Goal: Task Accomplishment & Management: Use online tool/utility

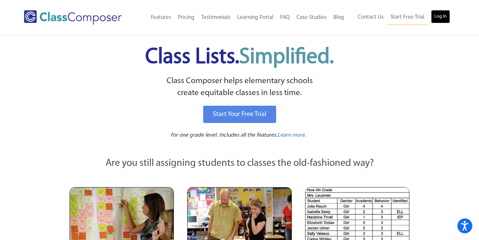
click at [438, 15] on link "Log In" at bounding box center [440, 16] width 19 height 13
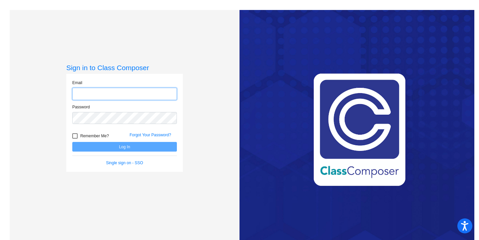
type input "rebecca.riley@hesperiausd.org"
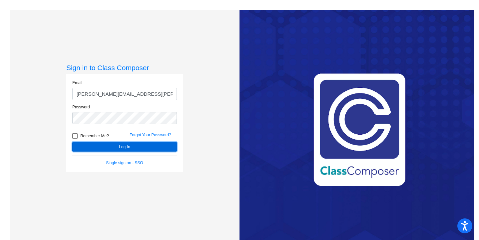
click at [133, 146] on button "Log In" at bounding box center [124, 147] width 105 height 10
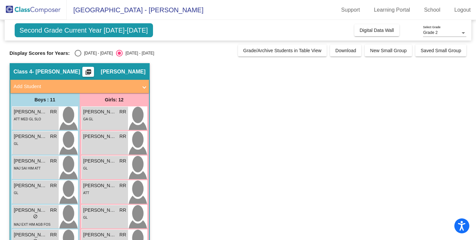
click at [27, 87] on mat-panel-title "Add Student" at bounding box center [76, 87] width 124 height 8
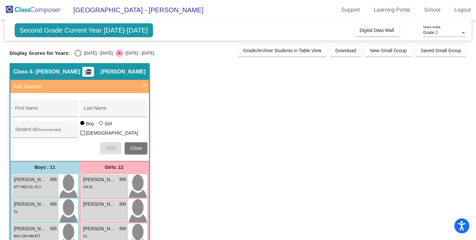
click at [27, 87] on mat-panel-title "Add Student" at bounding box center [76, 87] width 124 height 8
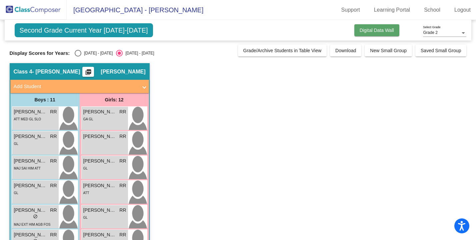
click at [372, 30] on span "Digital Data Wall" at bounding box center [376, 30] width 34 height 5
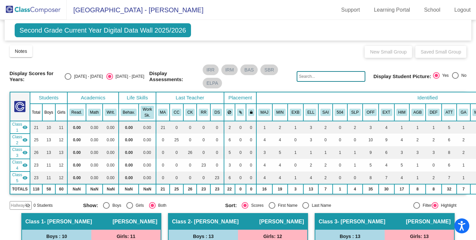
click at [69, 32] on span "Second Grade Current Year Digital Data Wall 2025/2026" at bounding box center [103, 30] width 176 height 14
click at [60, 32] on span "Second Grade Current Year Digital Data Wall 2025/2026" at bounding box center [103, 30] width 176 height 14
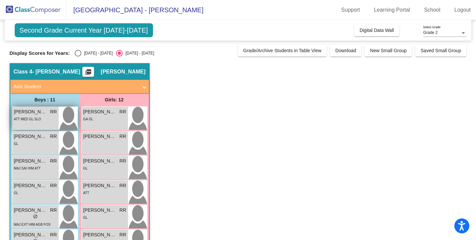
click at [31, 112] on span "Andremar Orozco" at bounding box center [30, 112] width 33 height 7
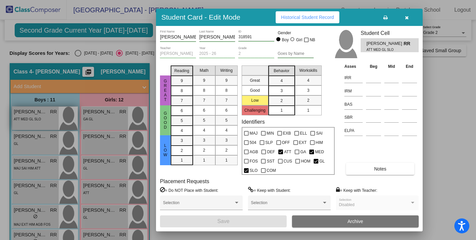
click at [31, 112] on div at bounding box center [238, 120] width 476 height 240
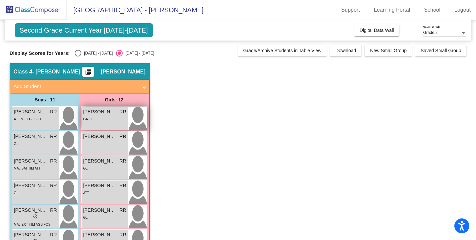
click at [107, 113] on span "Aliyah Saldivar" at bounding box center [99, 112] width 33 height 7
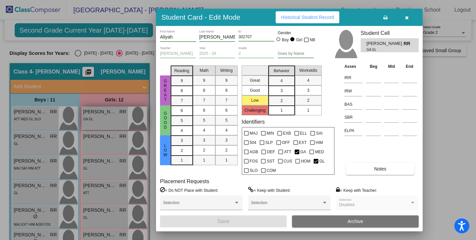
click at [107, 113] on div at bounding box center [238, 120] width 476 height 240
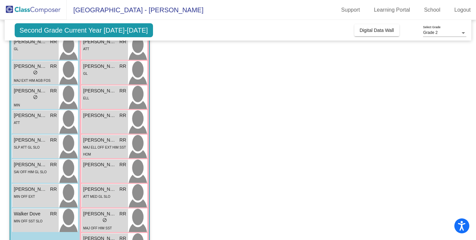
scroll to position [172, 0]
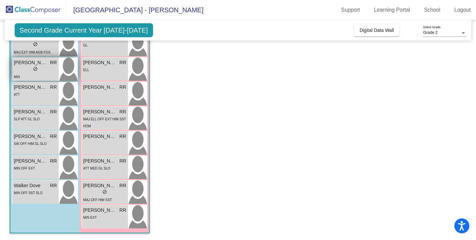
click at [33, 63] on span "Greyson Berreondo" at bounding box center [30, 62] width 33 height 7
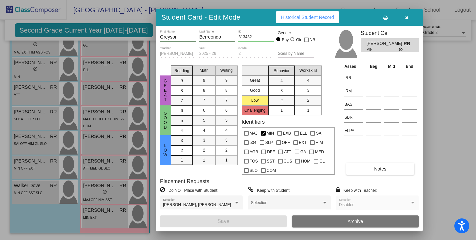
click at [33, 62] on div at bounding box center [238, 120] width 476 height 240
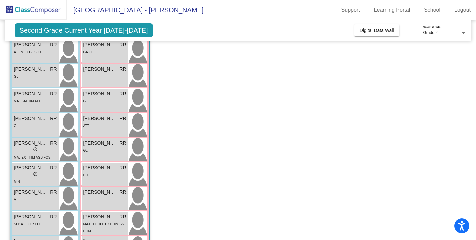
scroll to position [0, 0]
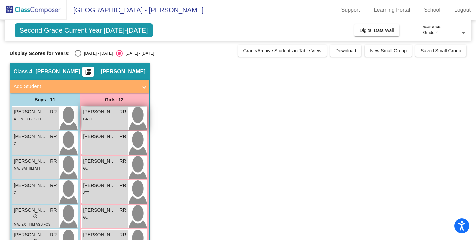
click at [104, 111] on span "Aliyah Saldivar" at bounding box center [99, 112] width 33 height 7
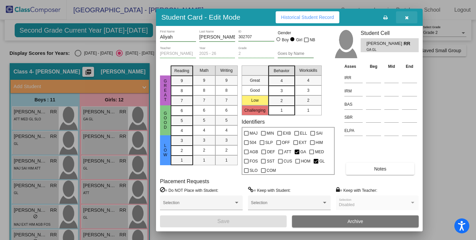
click at [405, 16] on icon "button" at bounding box center [407, 17] width 4 height 5
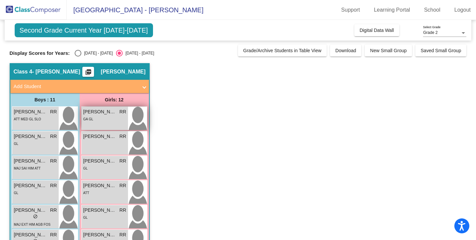
click at [103, 115] on span "Aliyah Saldivar" at bounding box center [99, 112] width 33 height 7
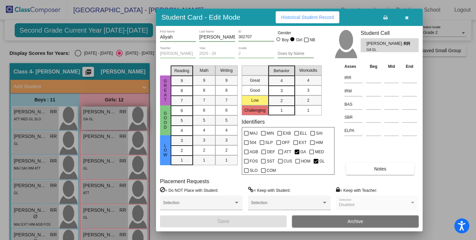
click at [103, 115] on div at bounding box center [238, 120] width 476 height 240
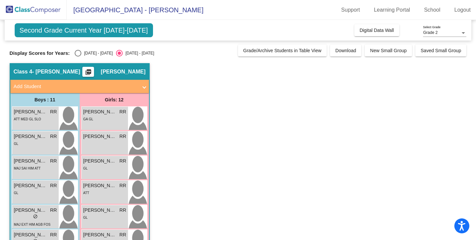
click at [76, 52] on div "Select an option" at bounding box center [78, 53] width 7 height 7
click at [78, 57] on input "2024 - 2025" at bounding box center [78, 57] width 0 height 0
radio input "true"
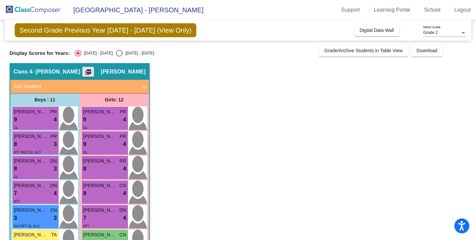
click at [92, 72] on mat-icon "picture_as_pdf" at bounding box center [88, 73] width 8 height 9
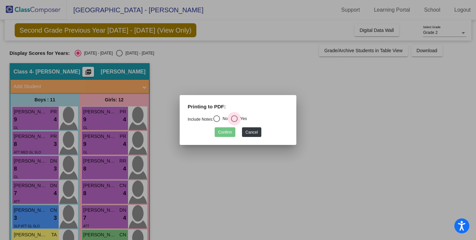
click at [236, 119] on div "Select an option" at bounding box center [234, 119] width 7 height 7
click at [234, 122] on input "Yes" at bounding box center [234, 122] width 0 height 0
radio input "true"
click at [226, 134] on button "Confirm" at bounding box center [224, 133] width 21 height 10
